Goal: Find specific page/section: Find specific page/section

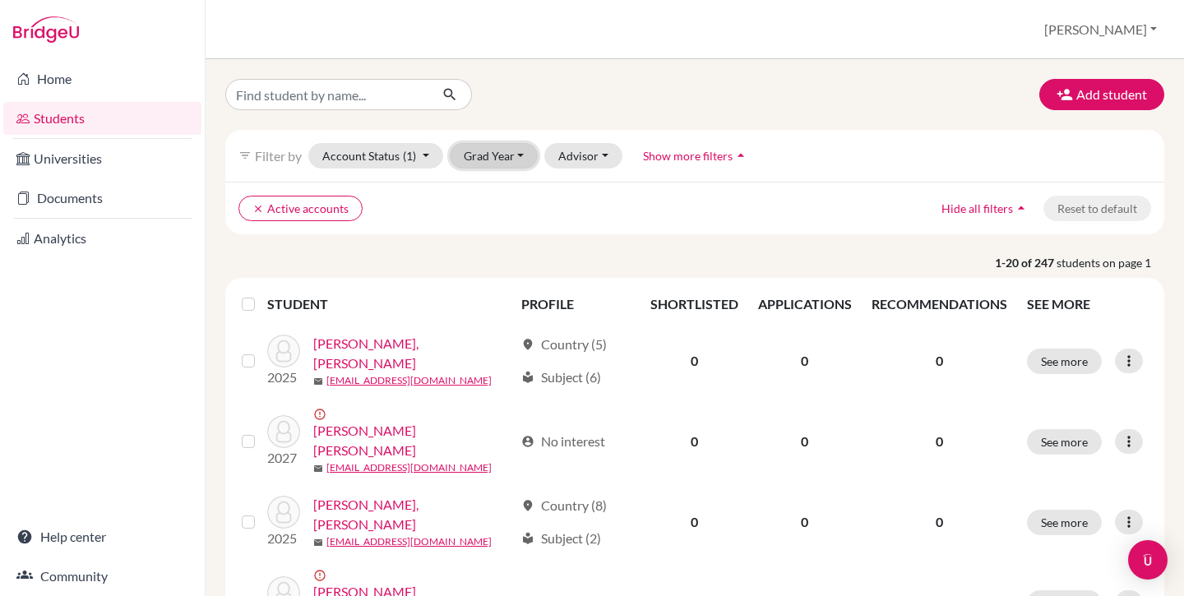
click at [497, 154] on button "Grad Year" at bounding box center [494, 155] width 89 height 25
click at [506, 238] on div "2026" at bounding box center [499, 243] width 58 height 20
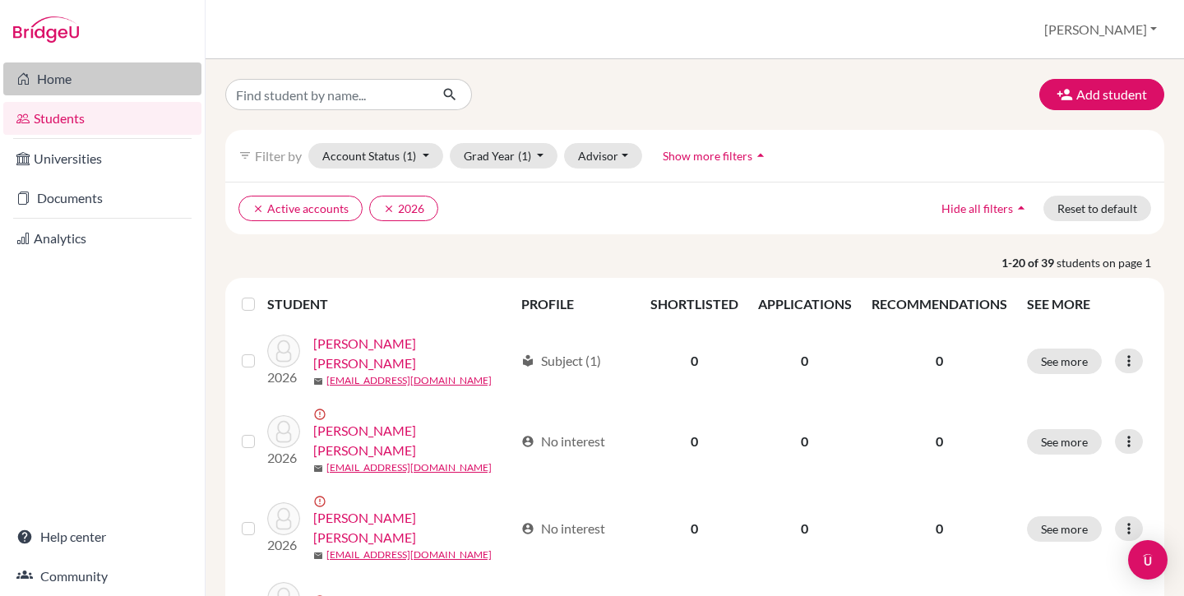
click at [67, 76] on link "Home" at bounding box center [102, 78] width 198 height 33
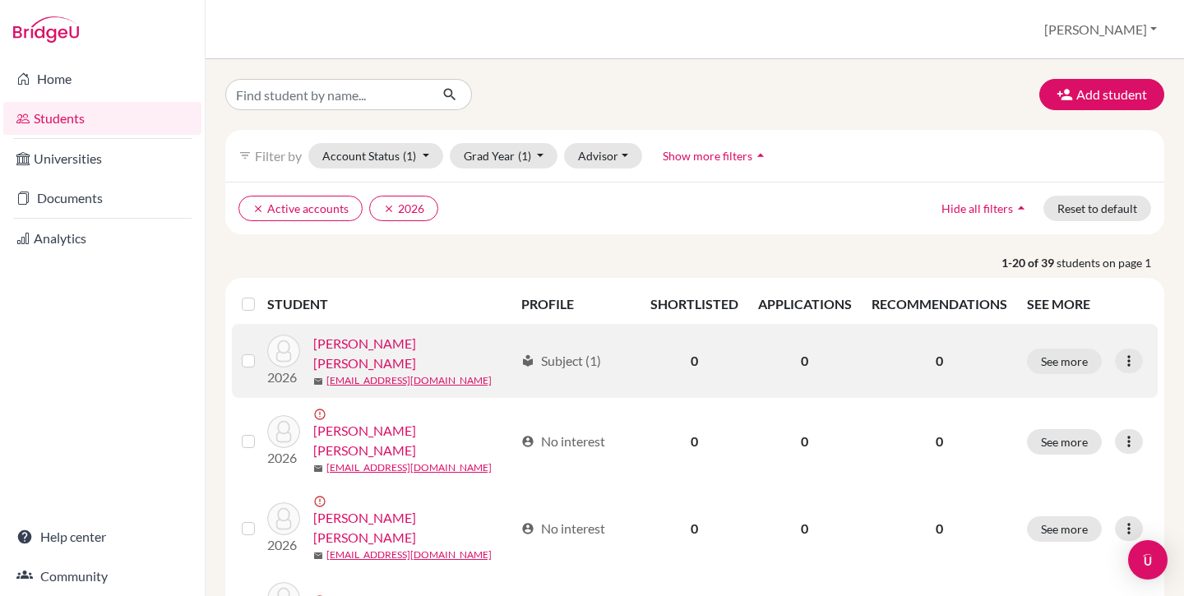
click at [372, 352] on link "[PERSON_NAME] [PERSON_NAME]" at bounding box center [413, 353] width 201 height 39
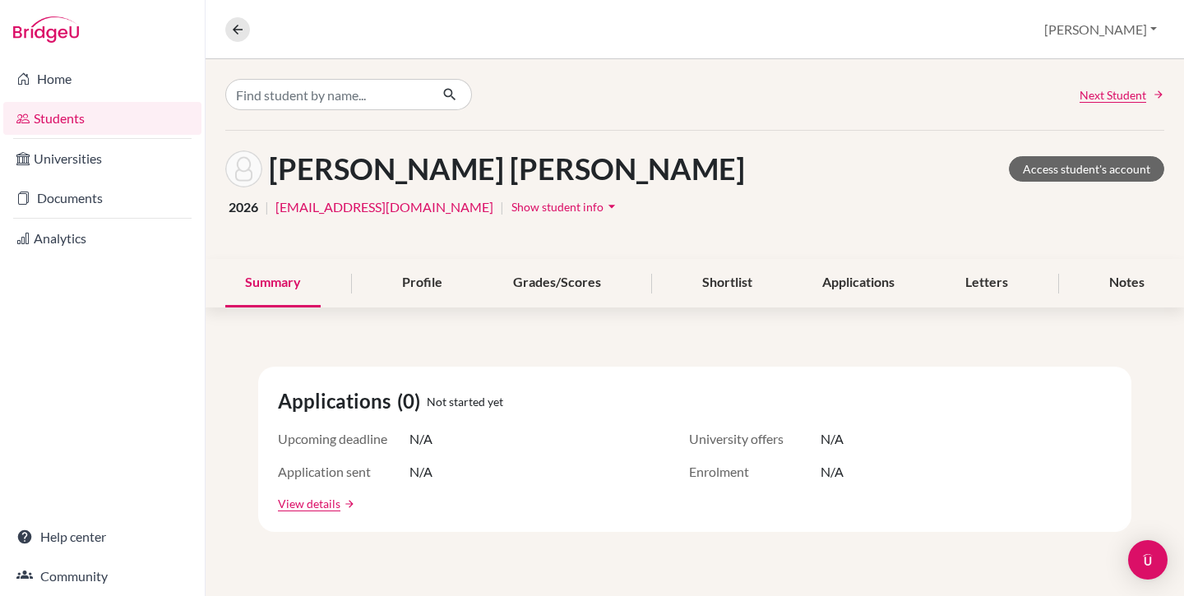
click at [655, 186] on div "[PERSON_NAME] [PERSON_NAME] Access student's account" at bounding box center [694, 168] width 939 height 37
click at [1065, 165] on link "Access student's account" at bounding box center [1086, 168] width 155 height 25
click at [90, 80] on link "Home" at bounding box center [102, 78] width 198 height 33
